Goal: Check status: Check status

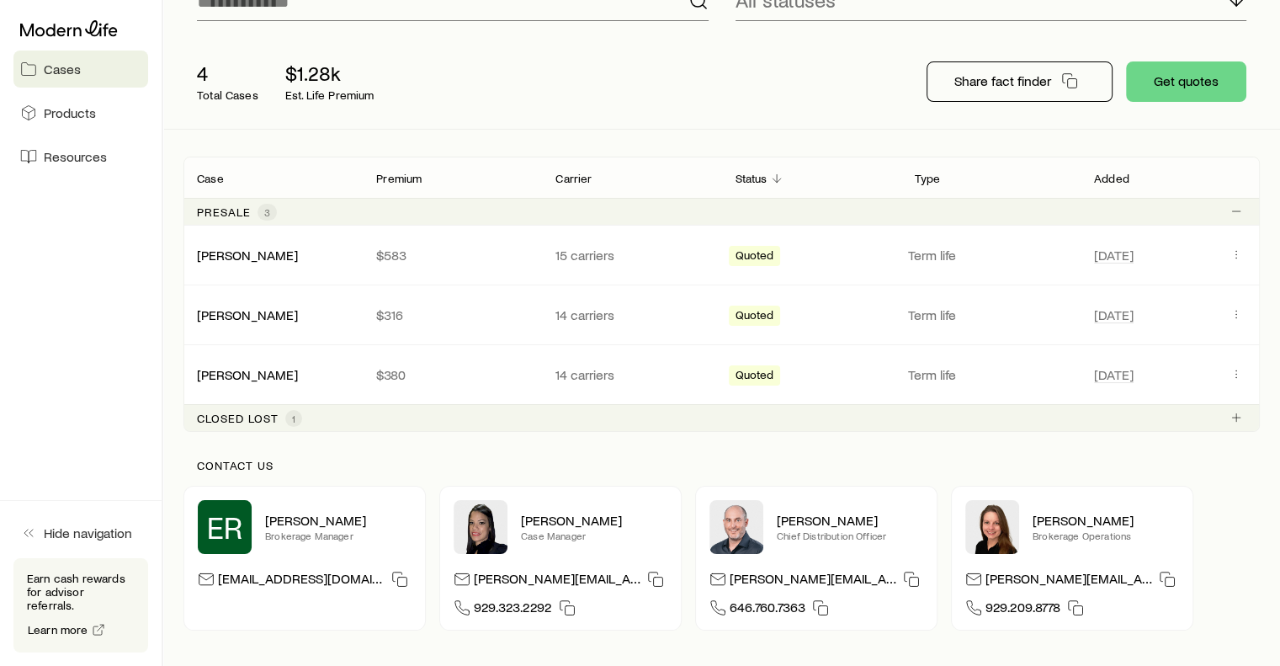
scroll to position [209, 0]
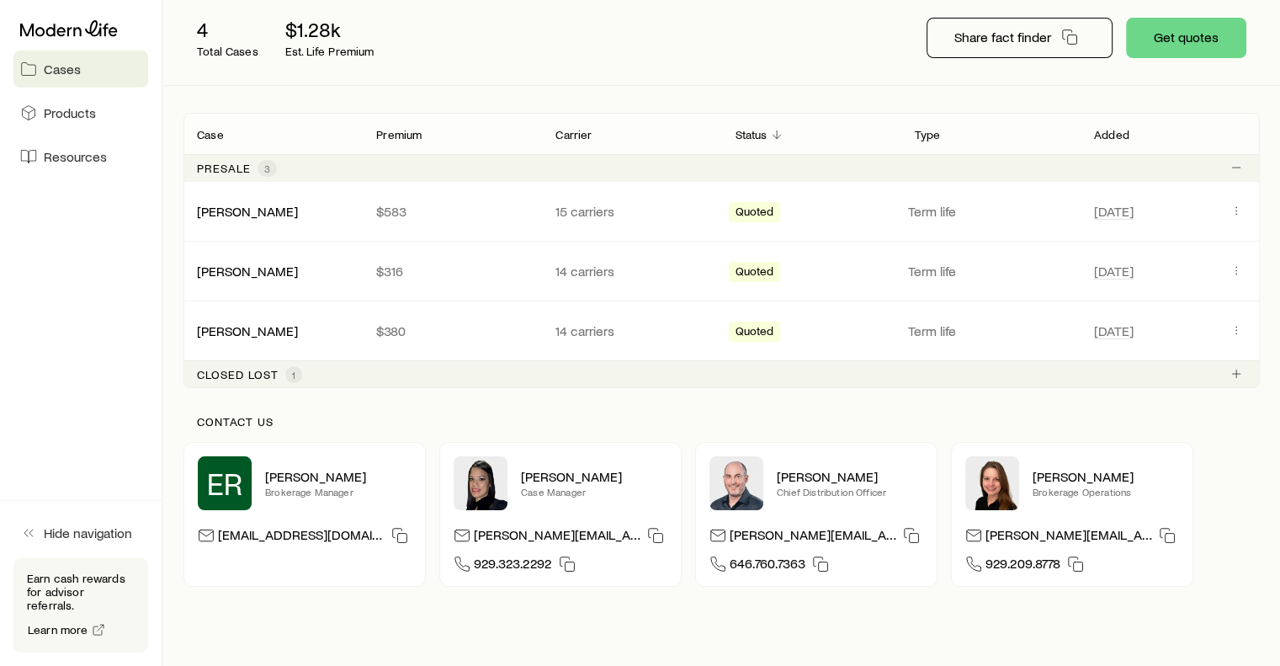
click at [387, 366] on div "Closed lost 1" at bounding box center [722, 373] width 1077 height 27
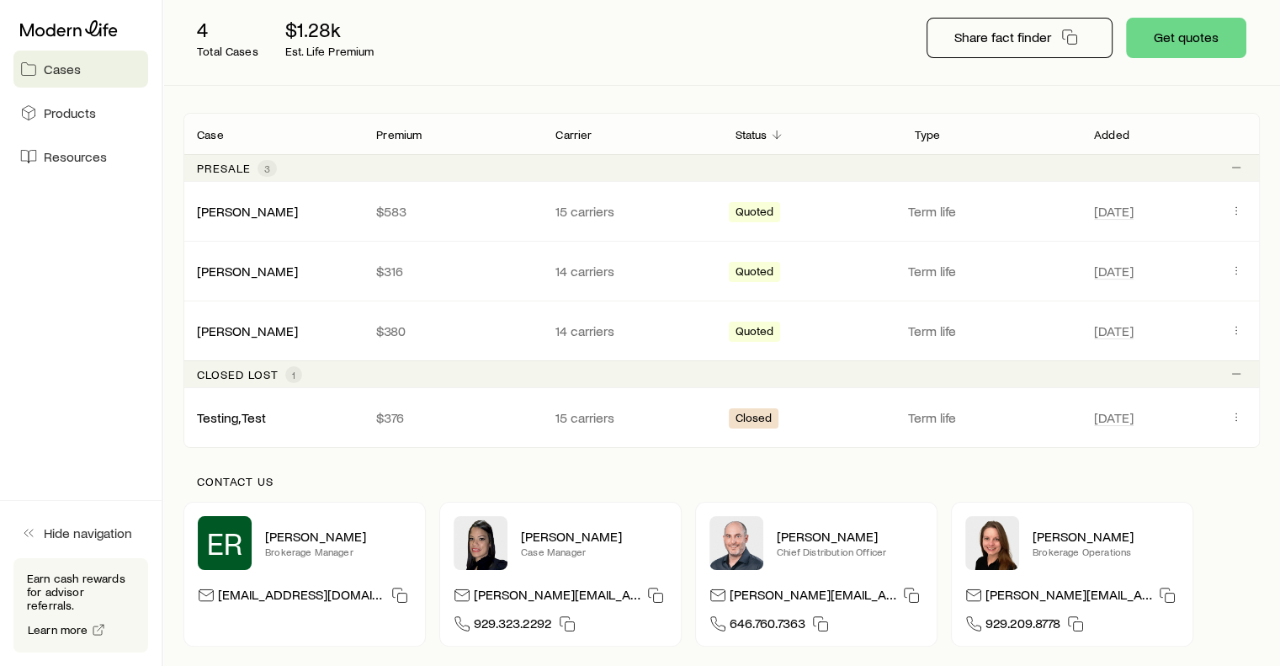
click at [341, 372] on div "Closed lost 1" at bounding box center [722, 373] width 1077 height 27
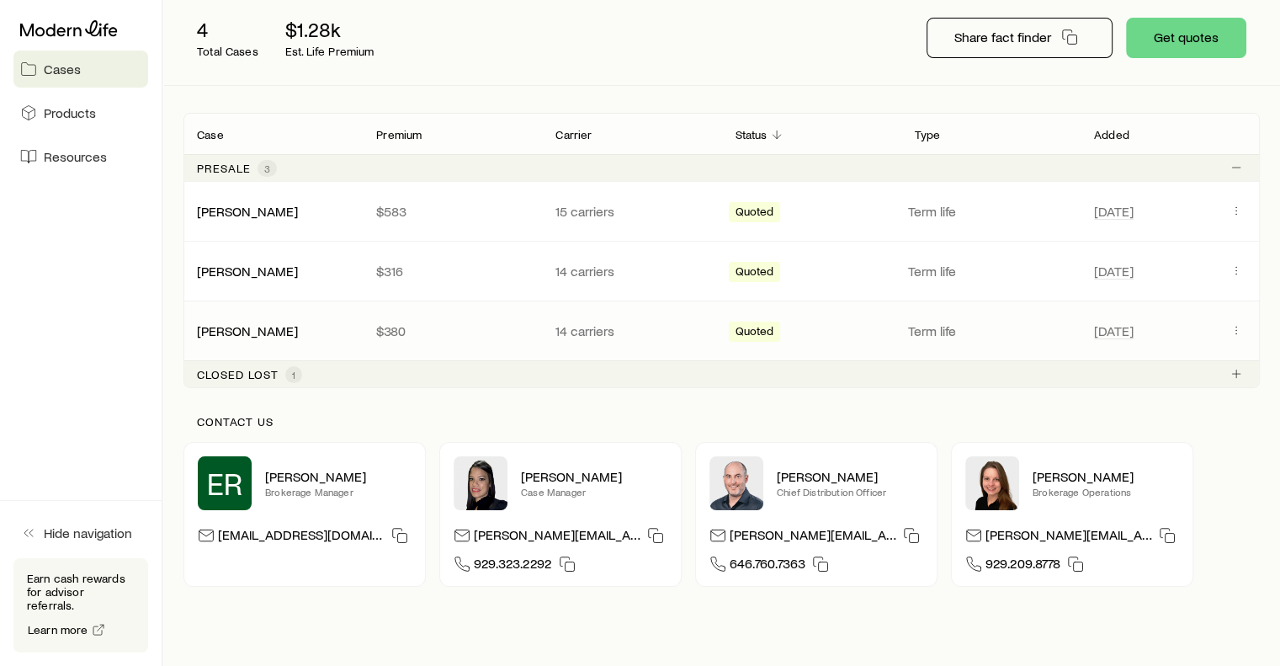
click at [780, 330] on div "Quoted" at bounding box center [812, 331] width 166 height 22
click at [1239, 333] on icon "Client cases" at bounding box center [1236, 329] width 13 height 13
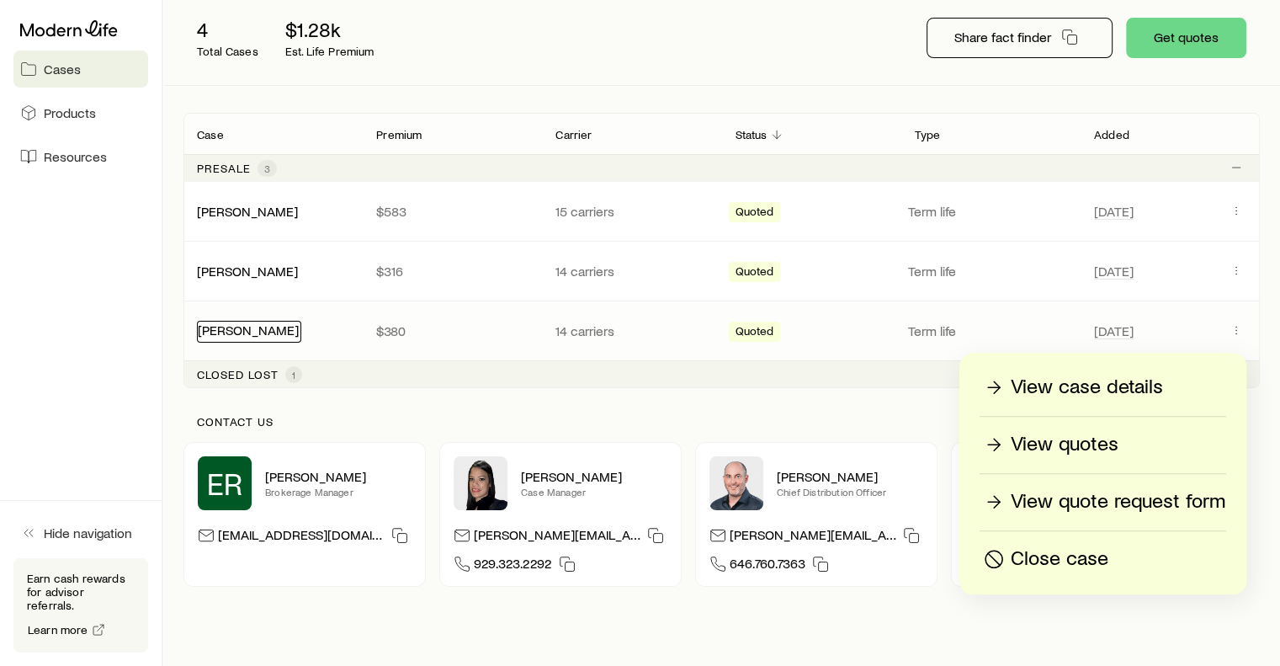
click at [237, 330] on link "[PERSON_NAME]" at bounding box center [248, 330] width 101 height 16
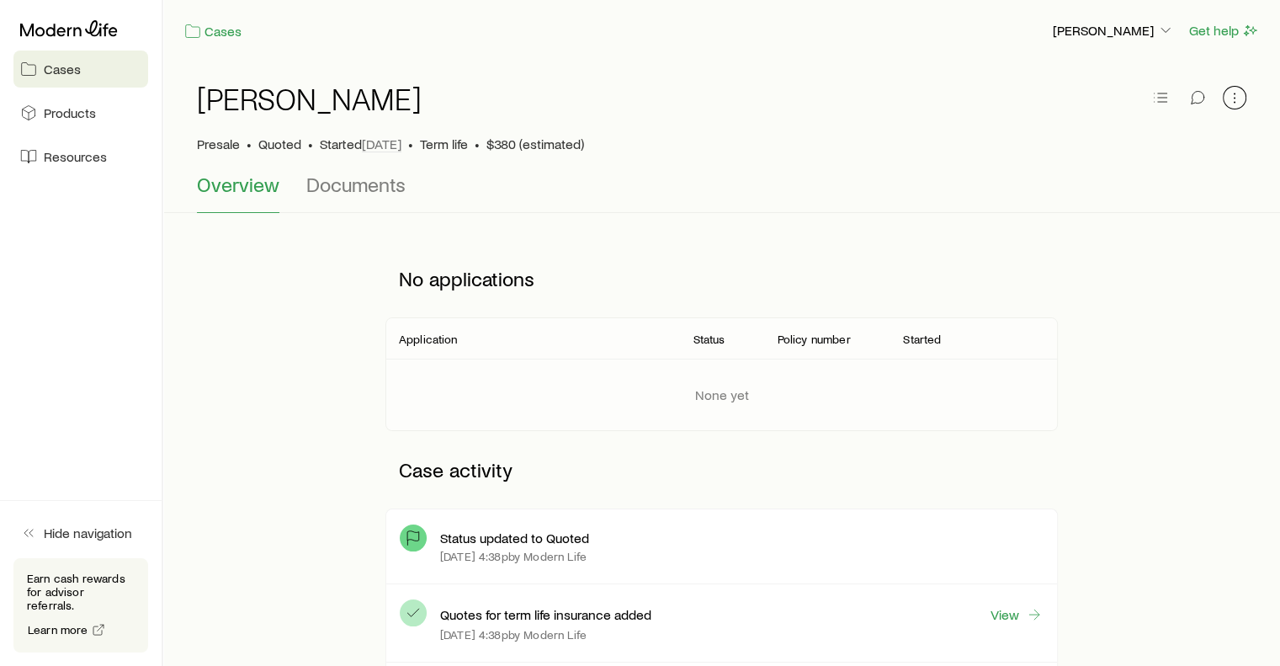
click at [1232, 88] on button "button" at bounding box center [1235, 98] width 24 height 24
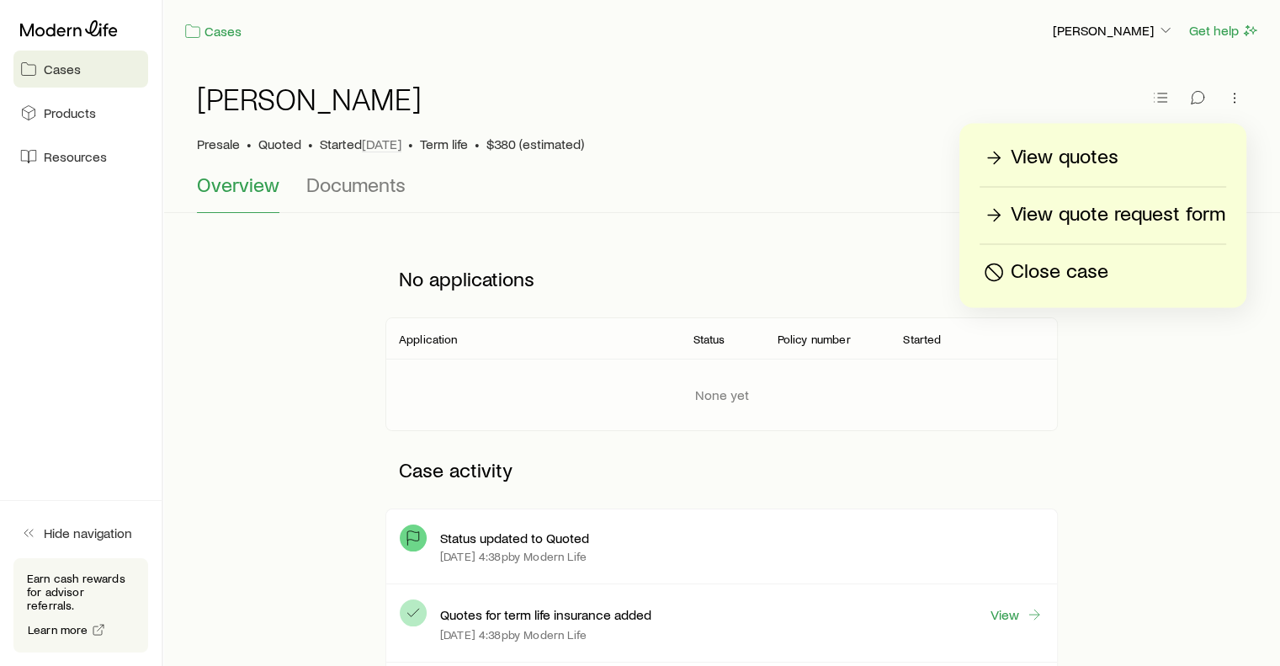
click at [1080, 154] on p "View quotes" at bounding box center [1065, 157] width 108 height 27
